Goal: Task Accomplishment & Management: Use online tool/utility

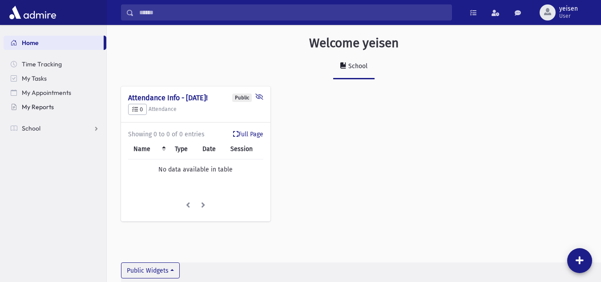
click at [43, 107] on span "My Reports" at bounding box center [38, 107] width 32 height 8
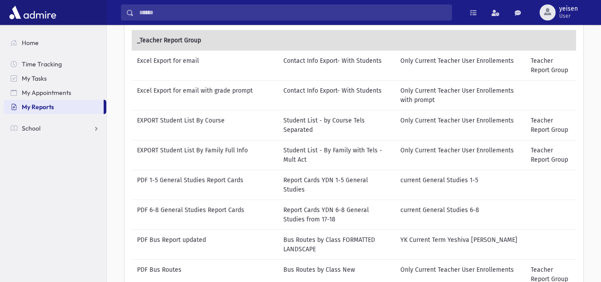
scroll to position [85, 0]
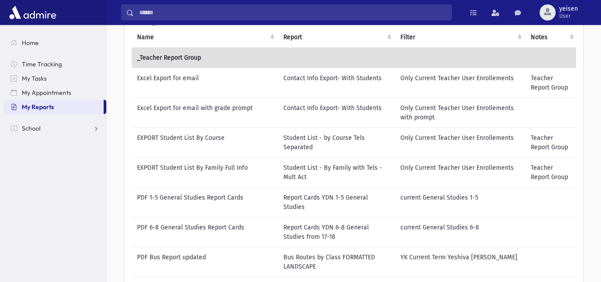
click at [199, 167] on td "EXPORT Student List By Family Full Info" at bounding box center [205, 172] width 146 height 30
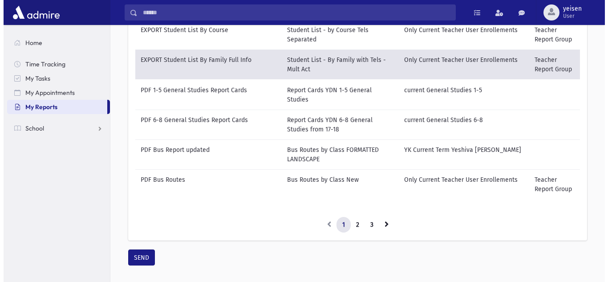
scroll to position [203, 0]
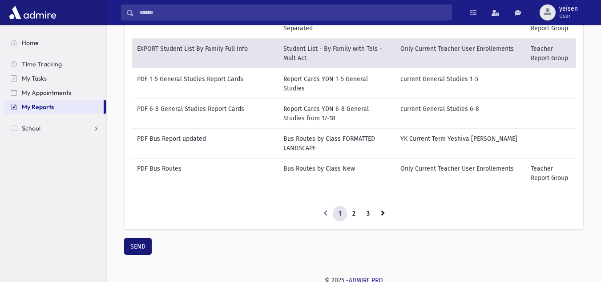
click at [143, 243] on button "SEND" at bounding box center [138, 246] width 27 height 16
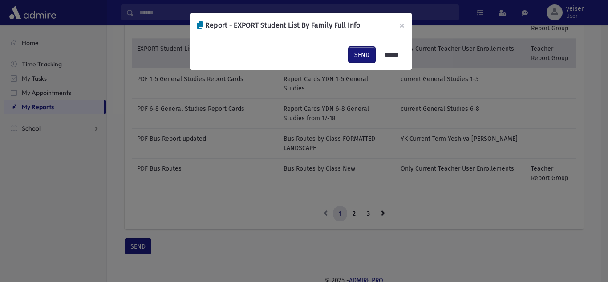
click at [359, 53] on button "SEND" at bounding box center [362, 55] width 27 height 16
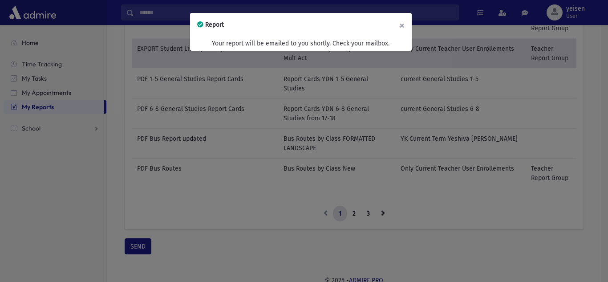
click at [403, 23] on button "×" at bounding box center [402, 25] width 20 height 25
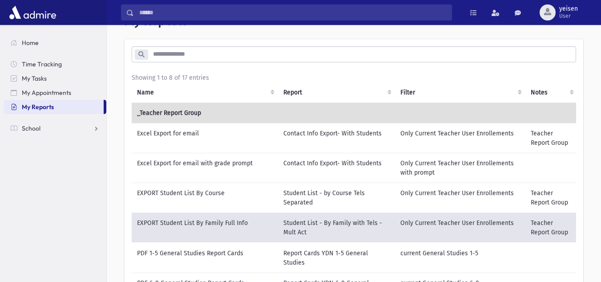
scroll to position [0, 0]
